Goal: Task Accomplishment & Management: Use online tool/utility

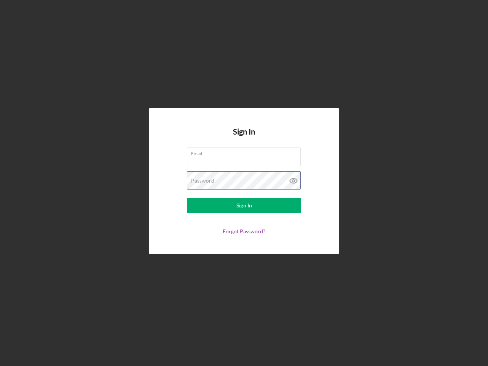
click at [244, 183] on div "Password" at bounding box center [244, 180] width 114 height 19
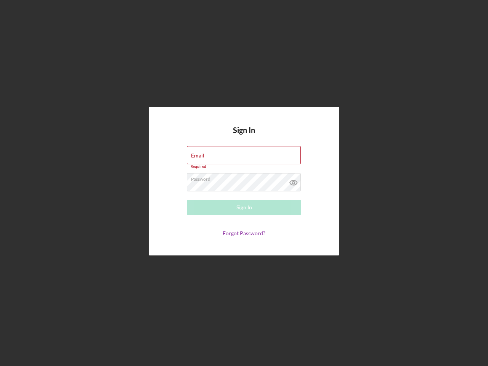
click at [293, 181] on icon at bounding box center [293, 182] width 19 height 19
